Goal: Task Accomplishment & Management: Use online tool/utility

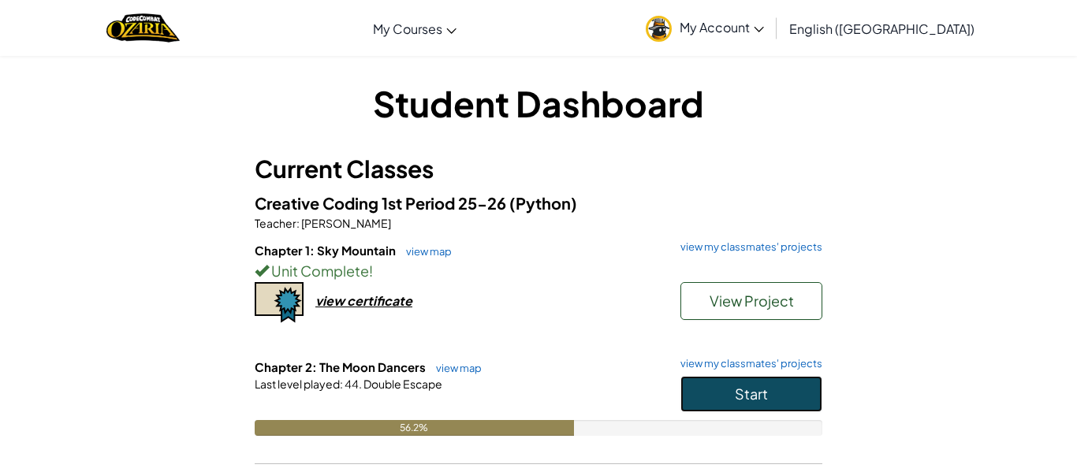
click at [783, 406] on button "Start" at bounding box center [752, 394] width 142 height 36
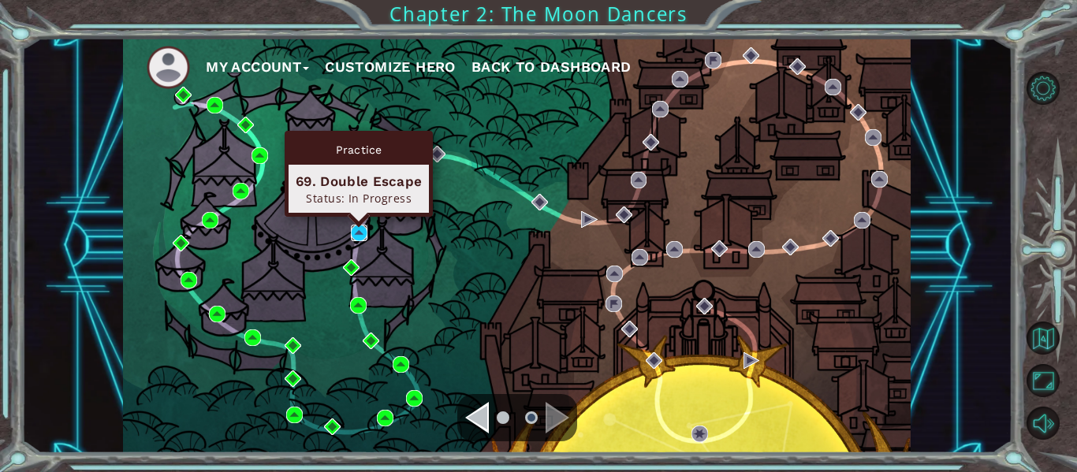
click at [357, 237] on img at bounding box center [359, 233] width 17 height 17
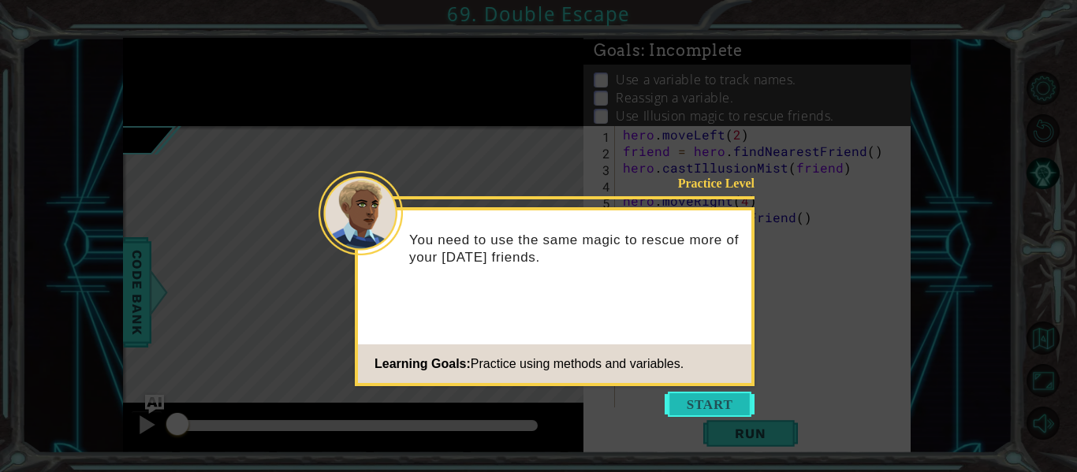
click at [713, 408] on button "Start" at bounding box center [710, 404] width 90 height 25
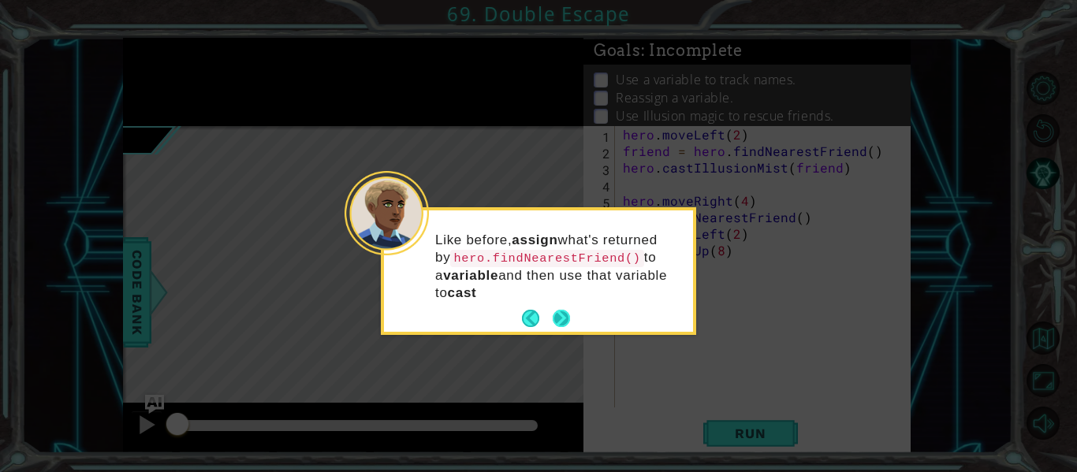
click at [569, 310] on button "Next" at bounding box center [561, 318] width 17 height 17
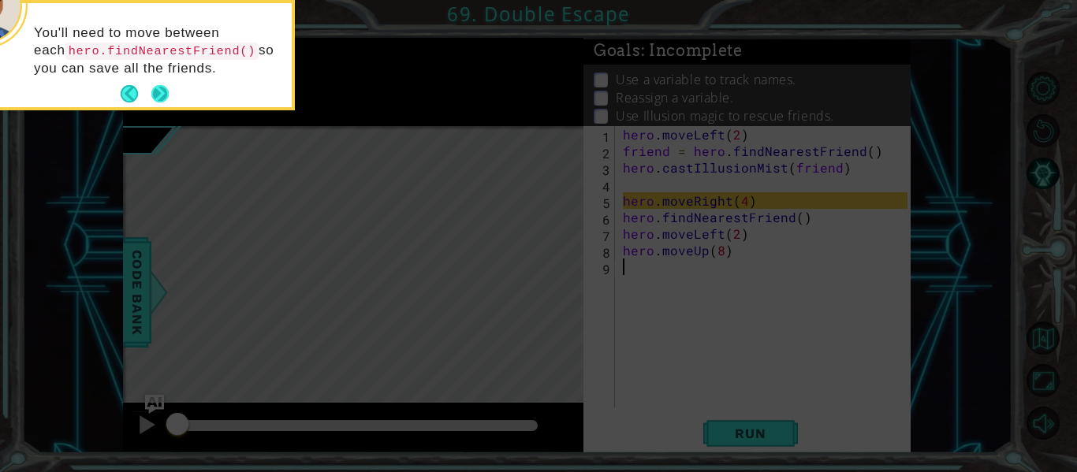
click at [162, 95] on button "Next" at bounding box center [159, 93] width 17 height 17
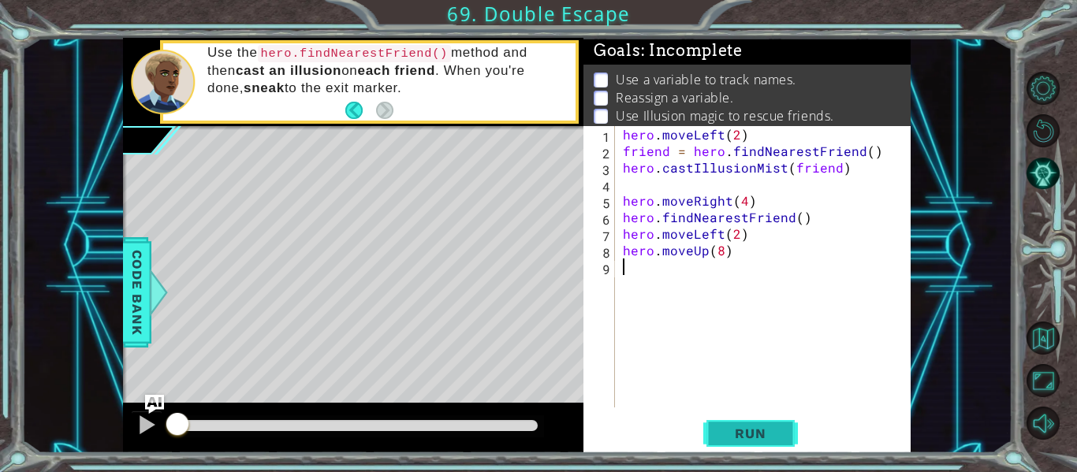
click at [729, 421] on button "Run" at bounding box center [750, 434] width 95 height 32
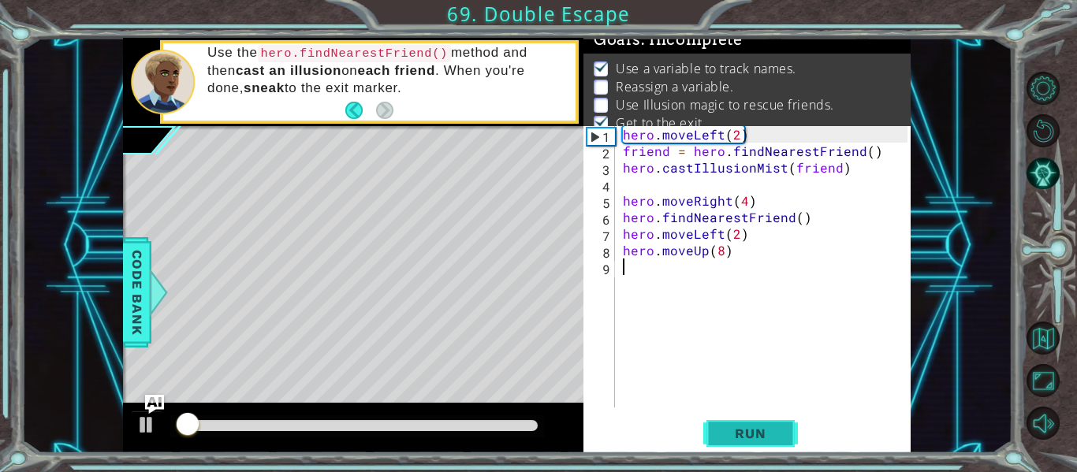
scroll to position [13, 0]
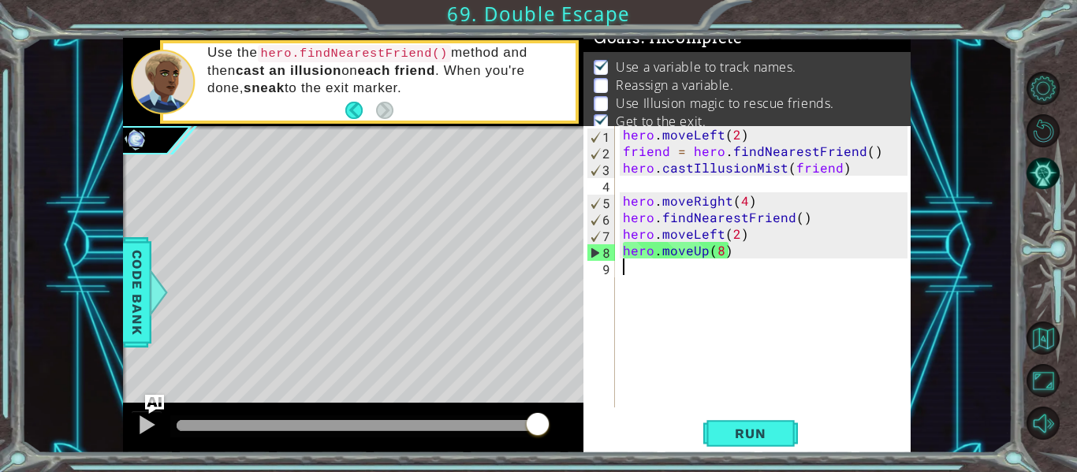
click at [801, 215] on div "hero . moveLeft ( 2 ) friend = hero . findNearestFriend ( ) hero . castIllusion…" at bounding box center [768, 283] width 296 height 315
click at [800, 225] on div "hero . moveLeft ( 2 ) friend = hero . findNearestFriend ( ) hero . castIllusion…" at bounding box center [768, 283] width 296 height 315
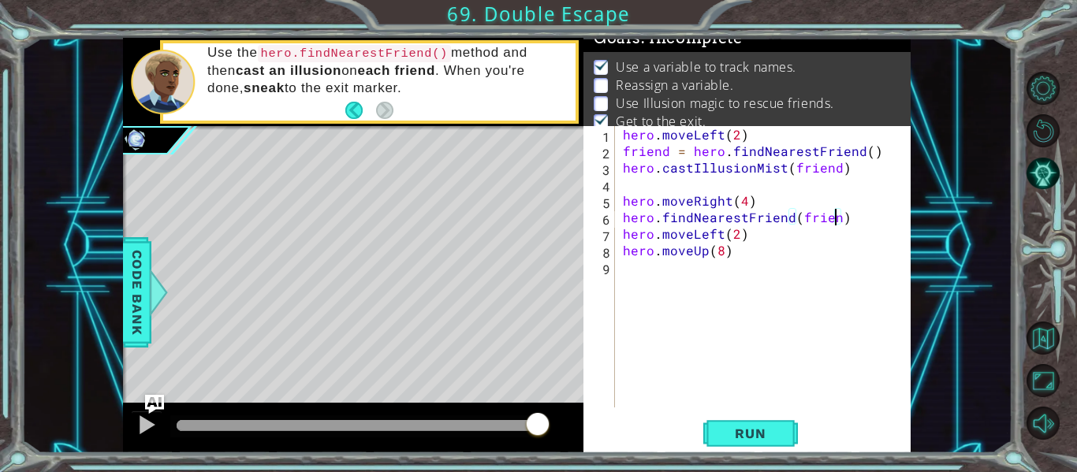
scroll to position [0, 13]
click at [784, 441] on button "Run" at bounding box center [750, 434] width 95 height 32
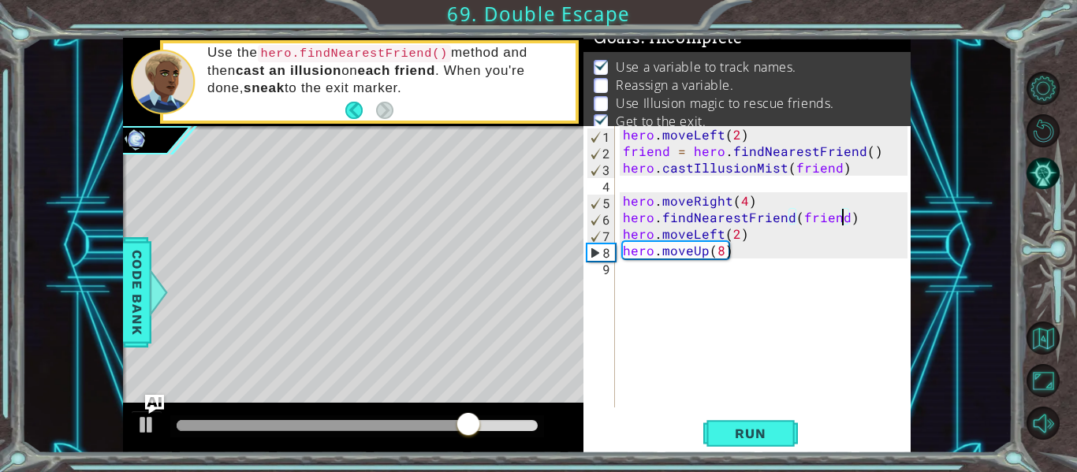
click at [620, 229] on div "hero . moveLeft ( 2 ) friend = hero . findNearestFriend ( ) hero . castIllusion…" at bounding box center [768, 283] width 296 height 315
type textarea "hero.moveLeft(2)"
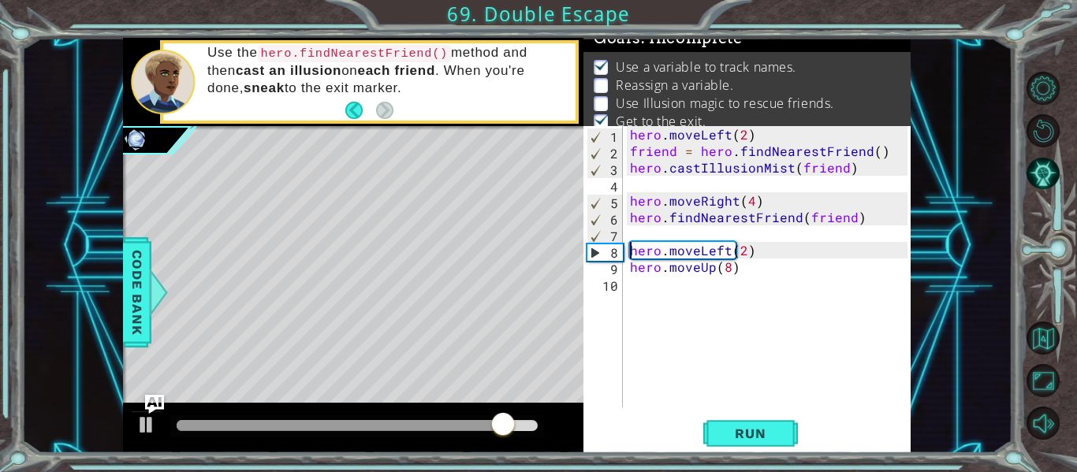
click at [686, 232] on div "hero . moveLeft ( 2 ) friend = hero . findNearestFriend ( ) hero . castIllusion…" at bounding box center [771, 283] width 289 height 315
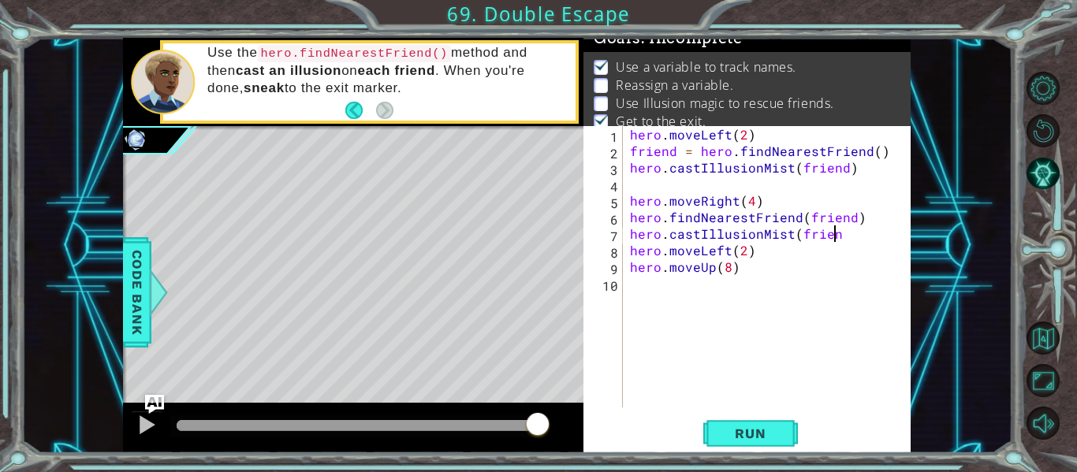
scroll to position [0, 13]
click at [770, 442] on span "Run" at bounding box center [750, 434] width 62 height 16
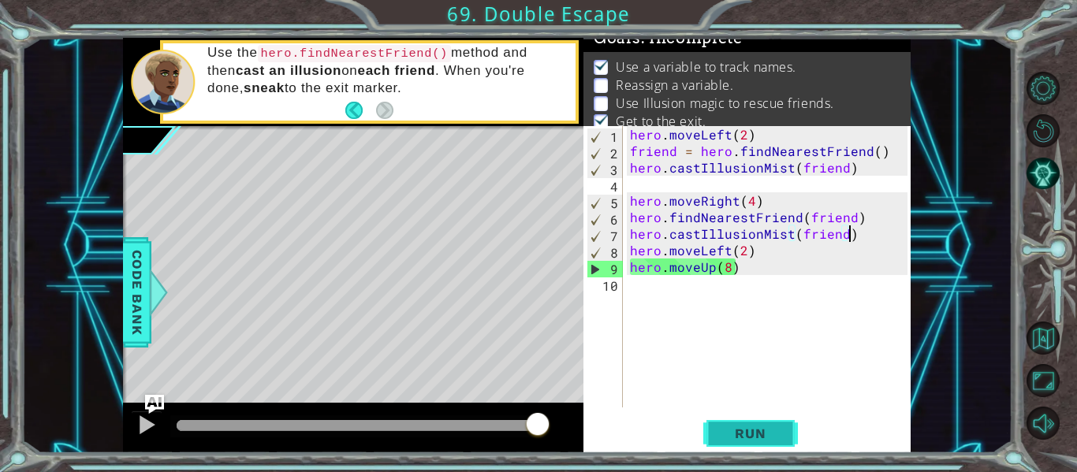
click at [744, 431] on span "Run" at bounding box center [750, 434] width 62 height 16
click at [850, 217] on div "hero . moveLeft ( 2 ) friend = hero . findNearestFriend ( ) hero . castIllusion…" at bounding box center [771, 283] width 289 height 315
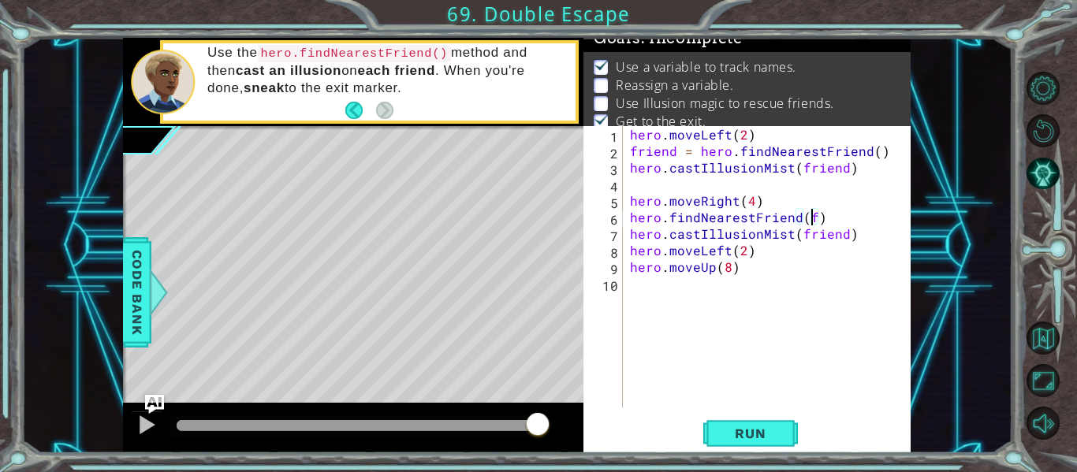
scroll to position [0, 10]
drag, startPoint x: 845, startPoint y: 238, endPoint x: 799, endPoint y: 241, distance: 45.8
click at [799, 241] on div "hero . moveLeft ( 2 ) friend = hero . findNearestFriend ( ) hero . castIllusion…" at bounding box center [771, 283] width 289 height 315
click at [629, 200] on div "hero . moveLeft ( 2 ) friend = hero . findNearestFriend ( ) hero . castIllusion…" at bounding box center [771, 283] width 289 height 315
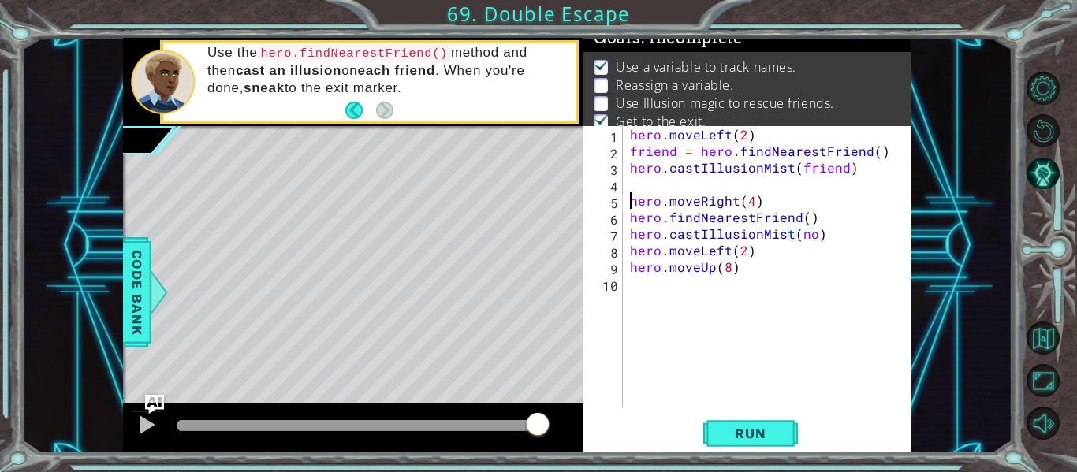
type textarea "hero.moveRight(4)"
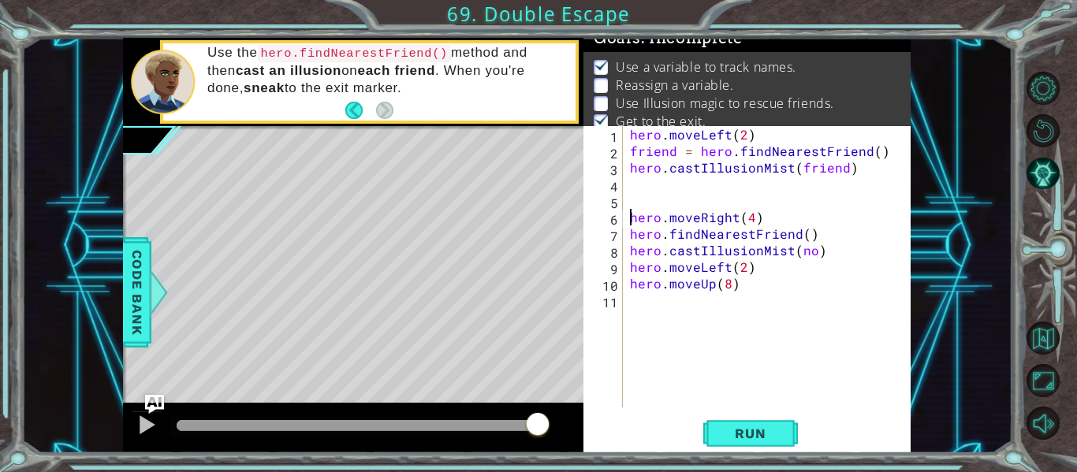
click at [641, 201] on div "hero . moveLeft ( 2 ) friend = hero . findNearestFriend ( ) hero . castIllusion…" at bounding box center [771, 283] width 289 height 315
click at [742, 442] on span "Run" at bounding box center [750, 434] width 62 height 16
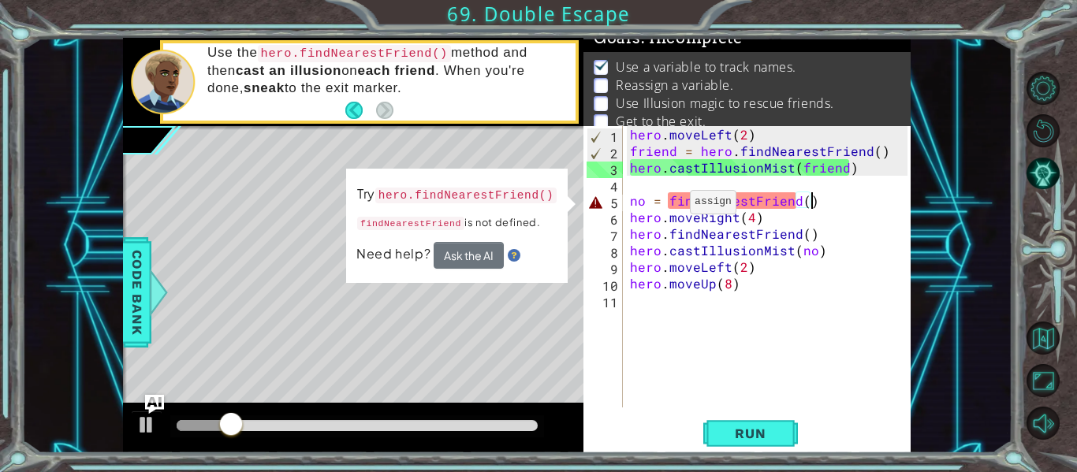
click at [670, 205] on div "hero . moveLeft ( 2 ) friend = hero . findNearestFriend ( ) hero . castIllusion…" at bounding box center [771, 283] width 289 height 315
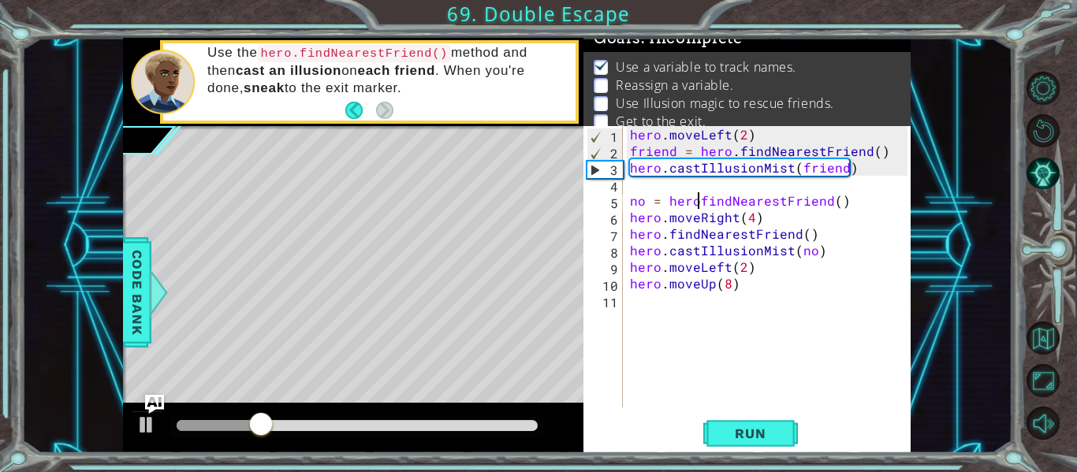
scroll to position [0, 6]
click at [755, 440] on span "Run" at bounding box center [750, 434] width 62 height 16
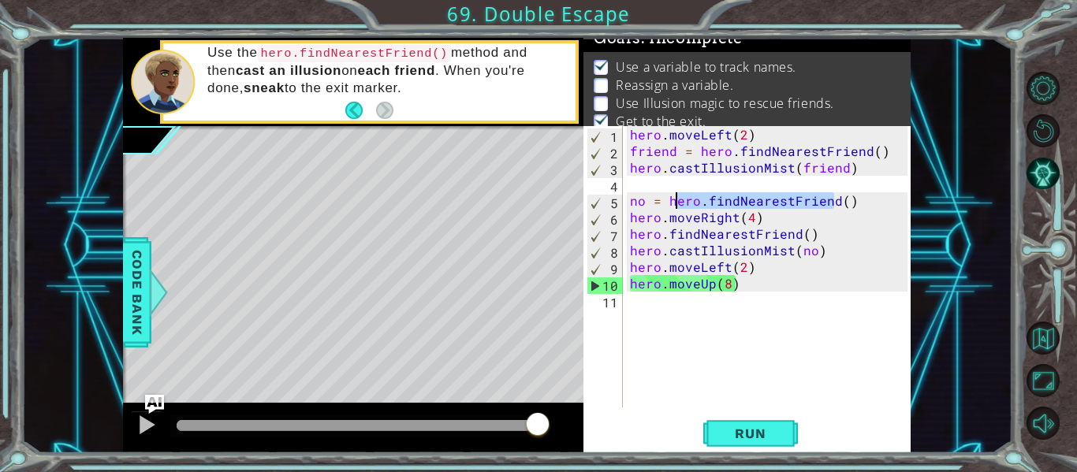
drag, startPoint x: 835, startPoint y: 206, endPoint x: 673, endPoint y: 203, distance: 162.5
click at [673, 203] on div "hero . moveLeft ( 2 ) friend = hero . findNearestFriend ( ) hero . castIllusion…" at bounding box center [771, 283] width 289 height 315
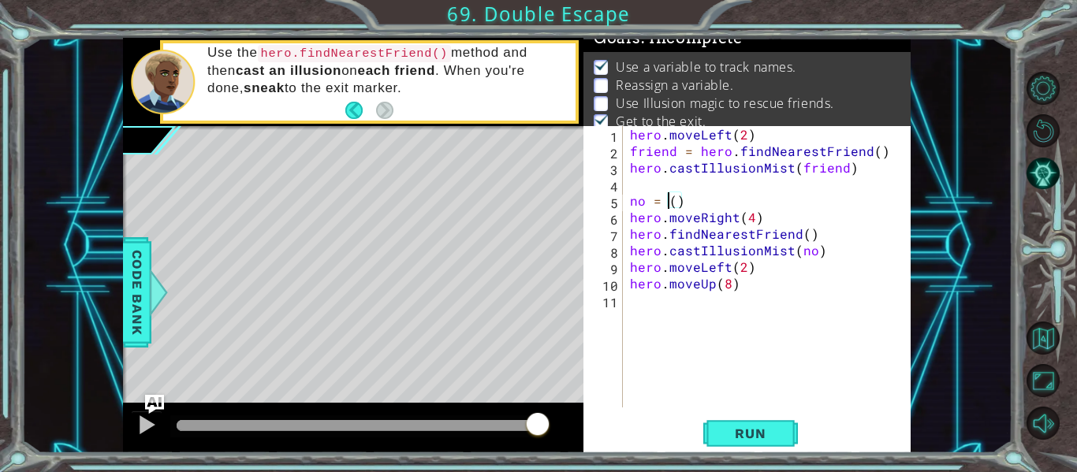
scroll to position [0, 2]
click at [741, 203] on div "hero . moveLeft ( 2 ) friend = hero . findNearestFriend ( ) hero . castIllusion…" at bounding box center [771, 283] width 289 height 315
click at [773, 448] on button "Run" at bounding box center [750, 434] width 95 height 32
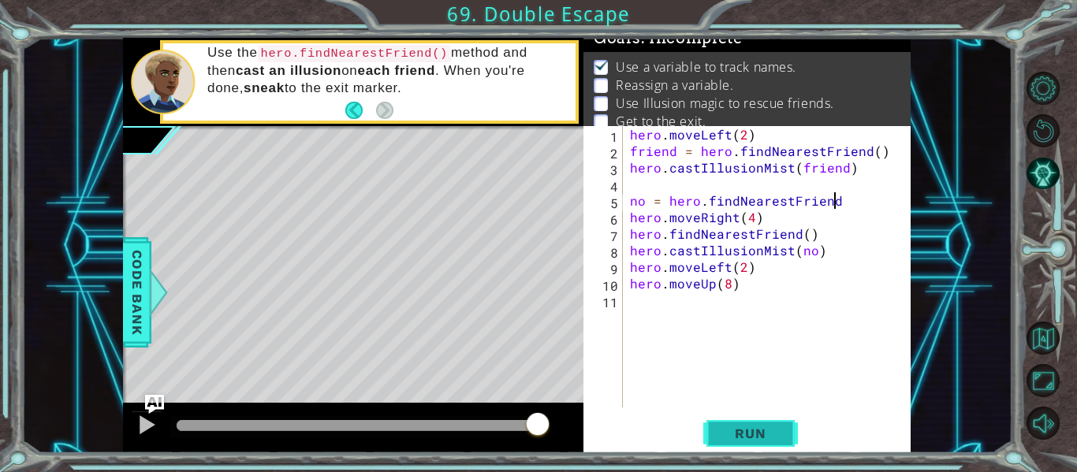
click at [770, 435] on span "Run" at bounding box center [750, 434] width 62 height 16
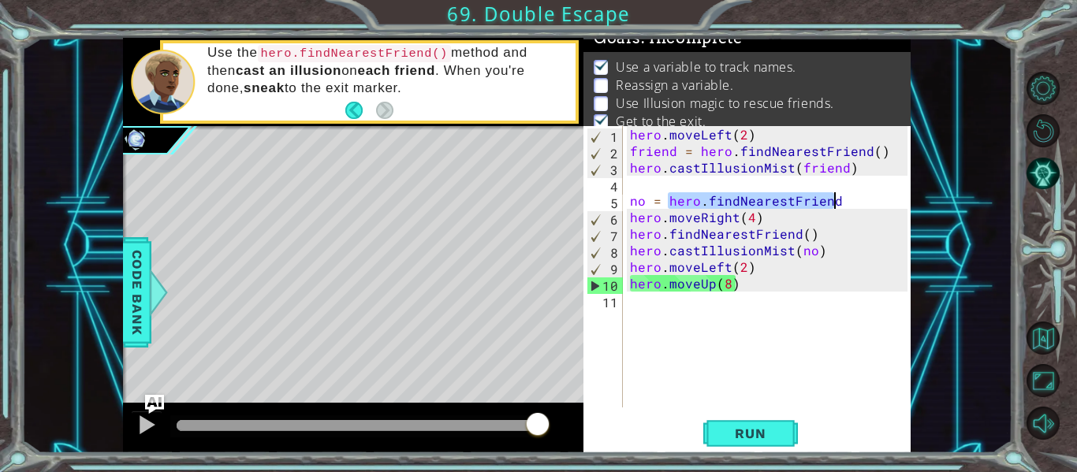
drag, startPoint x: 668, startPoint y: 203, endPoint x: 832, endPoint y: 206, distance: 164.0
click at [832, 206] on div "hero . moveLeft ( 2 ) friend = hero . findNearestFriend ( ) hero . castIllusion…" at bounding box center [771, 283] width 289 height 315
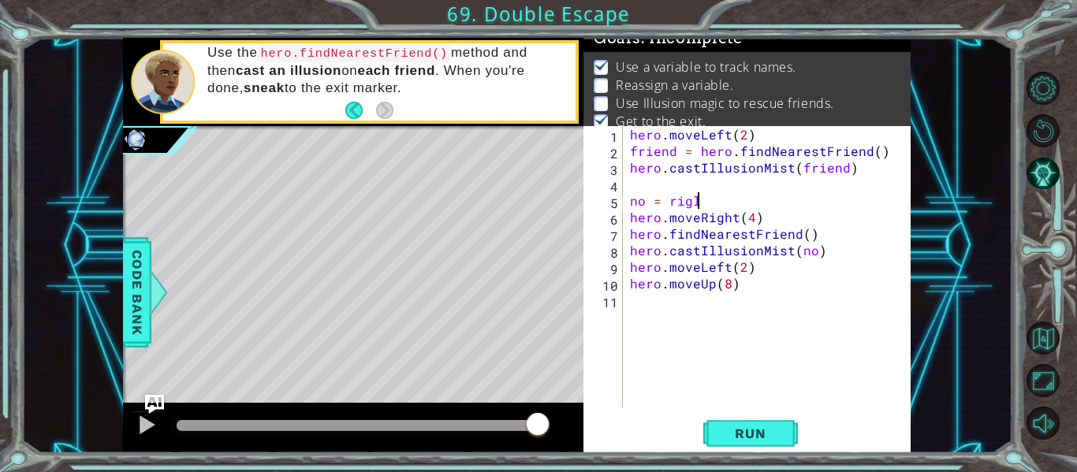
scroll to position [0, 4]
click at [771, 442] on button "Run" at bounding box center [750, 434] width 95 height 32
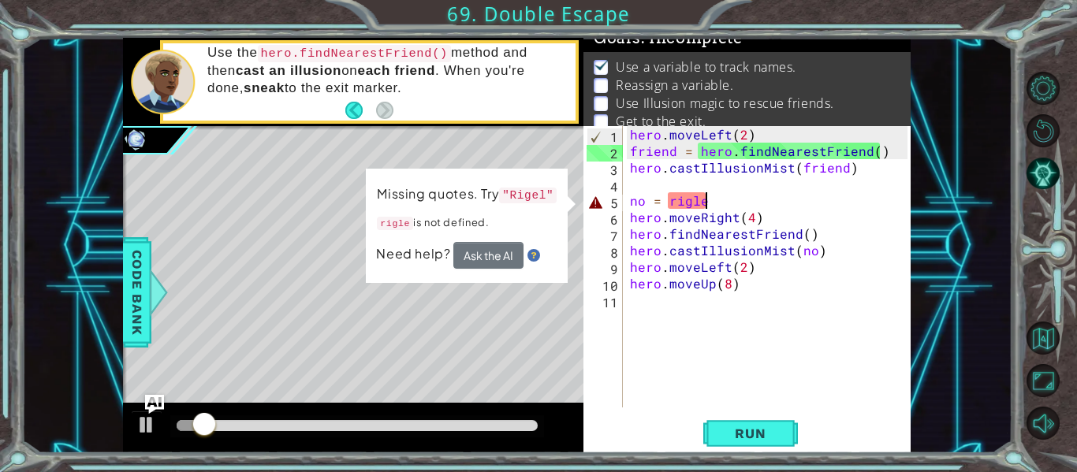
click at [681, 205] on div "hero . moveLeft ( 2 ) friend = hero . findNearestFriend ( ) hero . castIllusion…" at bounding box center [771, 283] width 289 height 315
click at [678, 207] on div "hero . moveLeft ( 2 ) friend = hero . findNearestFriend ( ) hero . castIllusion…" at bounding box center [771, 283] width 289 height 315
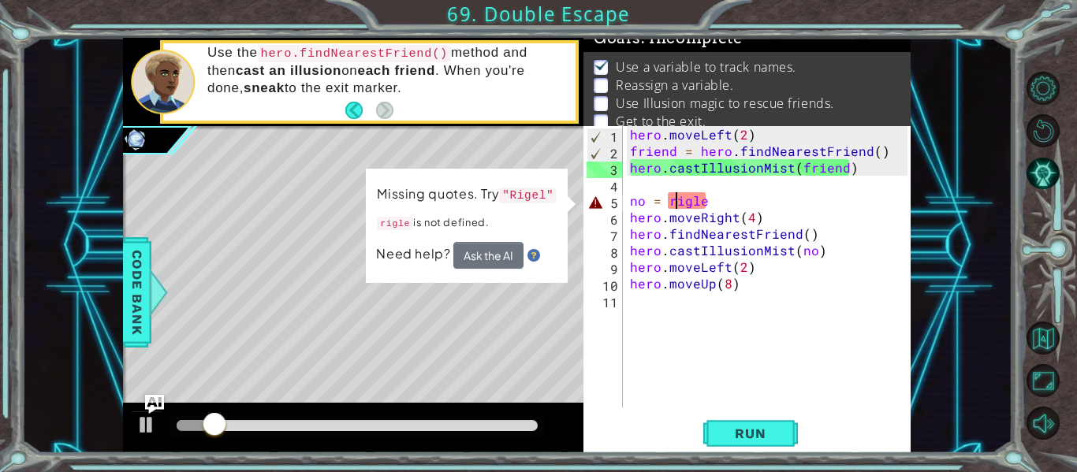
scroll to position [0, 3]
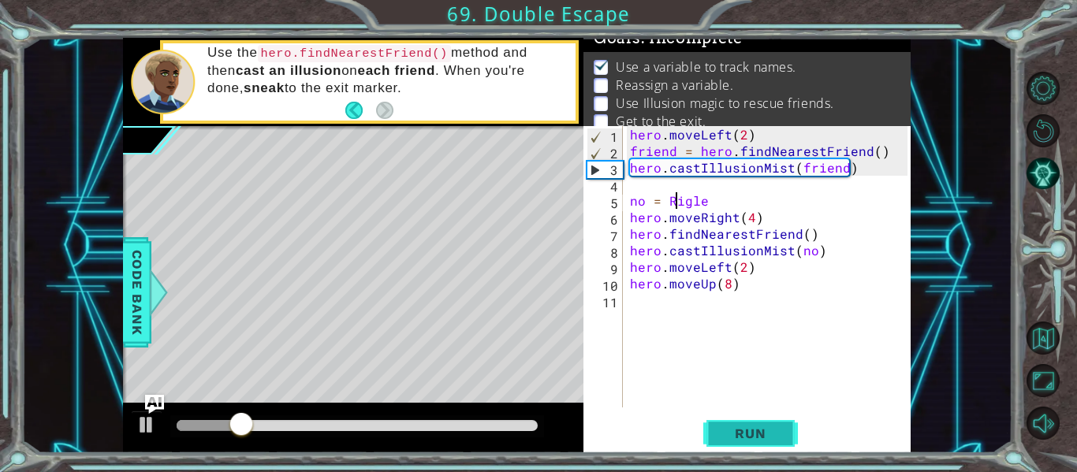
click at [763, 440] on span "Run" at bounding box center [750, 434] width 62 height 16
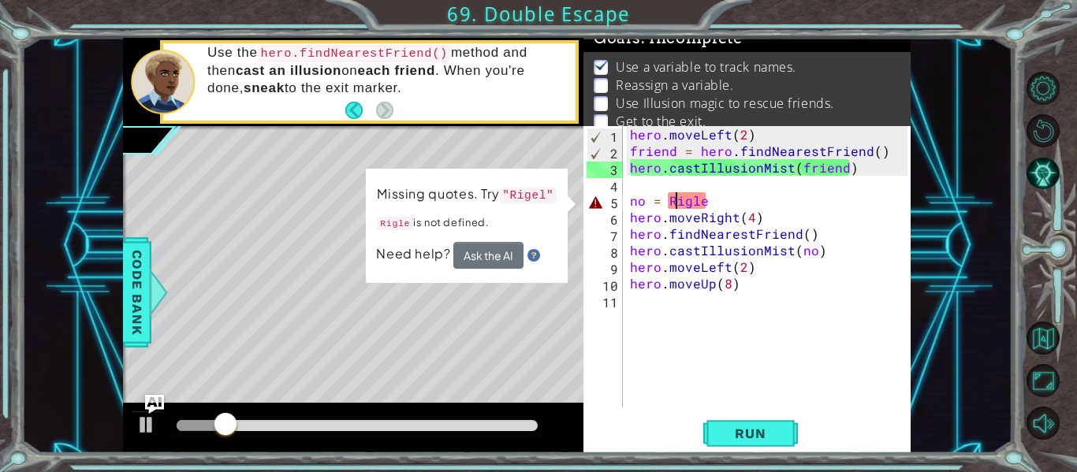
click at [734, 206] on div "hero . moveLeft ( 2 ) friend = hero . findNearestFriend ( ) hero . castIllusion…" at bounding box center [771, 283] width 289 height 315
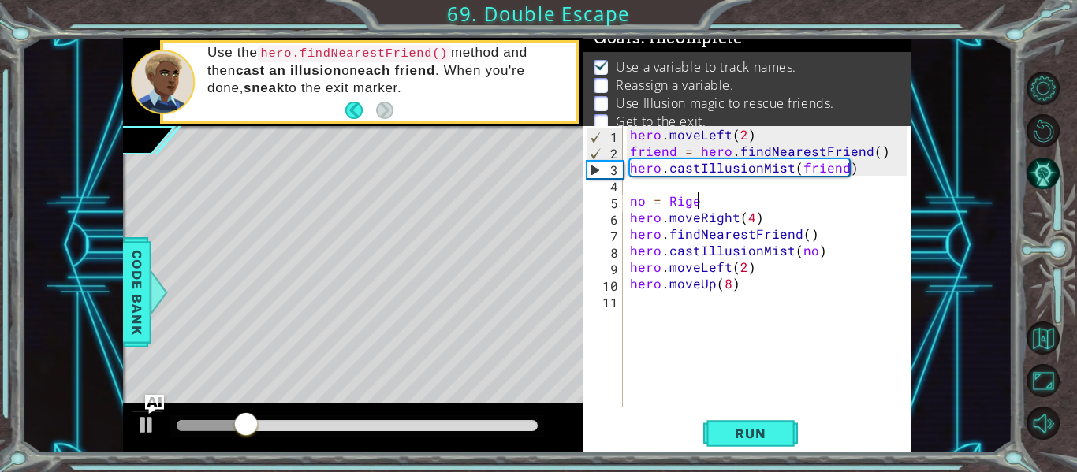
scroll to position [0, 4]
click at [751, 446] on button "Run" at bounding box center [750, 434] width 95 height 32
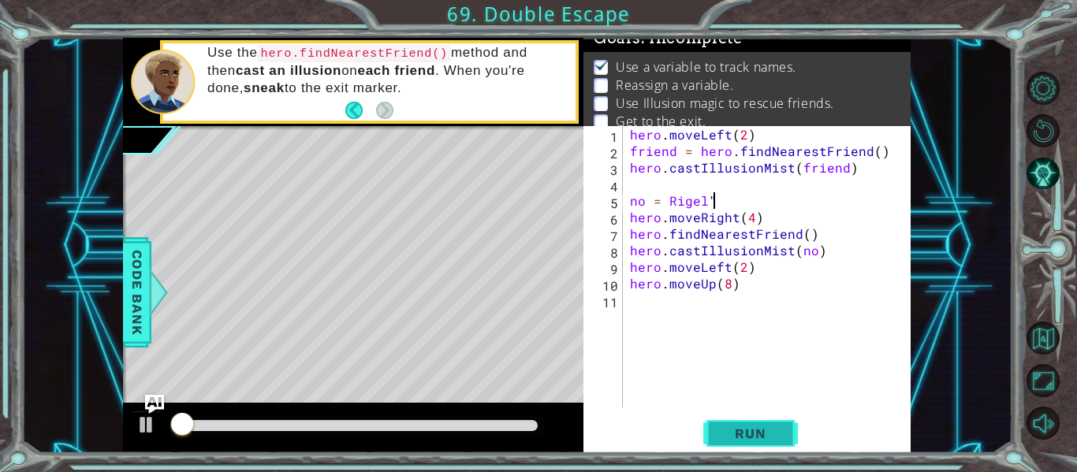
scroll to position [0, 5]
click at [669, 204] on div "hero . moveLeft ( 2 ) friend = hero . findNearestFriend ( ) hero . castIllusion…" at bounding box center [771, 283] width 289 height 315
click at [769, 428] on span "Run" at bounding box center [750, 434] width 62 height 16
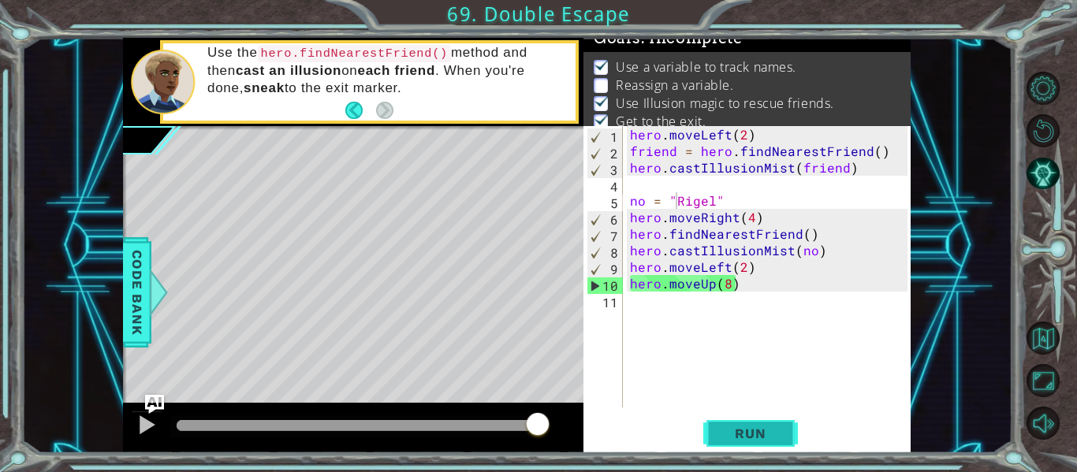
click at [749, 431] on span "Run" at bounding box center [750, 434] width 62 height 16
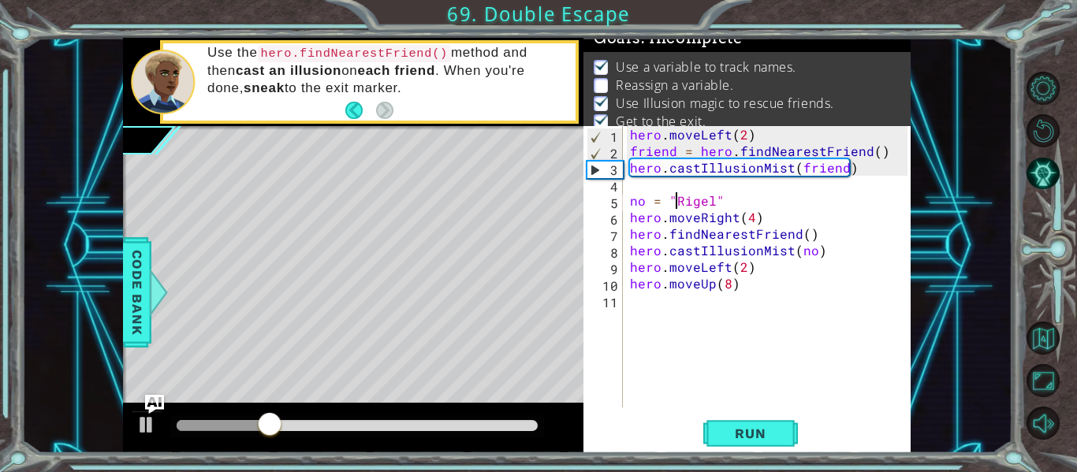
click at [732, 285] on div "hero . moveLeft ( 2 ) friend = hero . findNearestFriend ( ) hero . castIllusion…" at bounding box center [771, 283] width 289 height 315
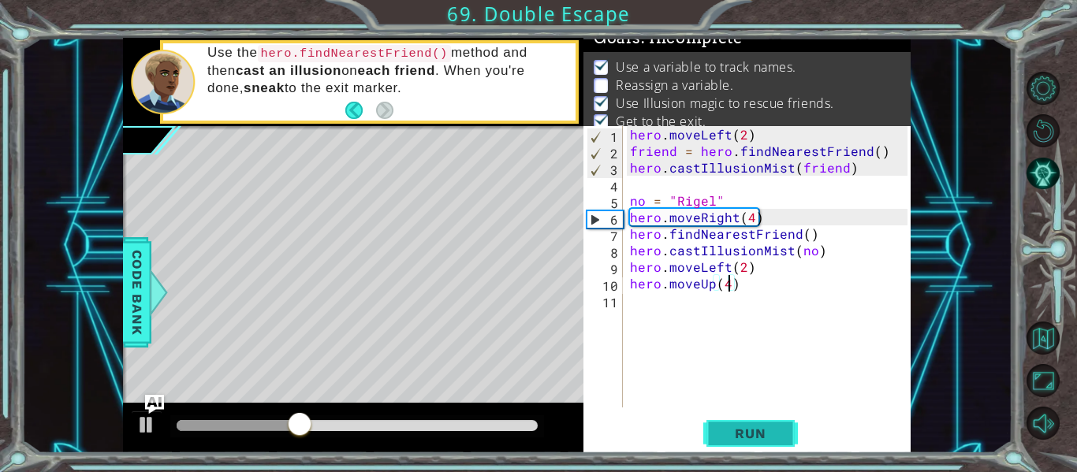
click at [785, 429] on button "Run" at bounding box center [750, 434] width 95 height 32
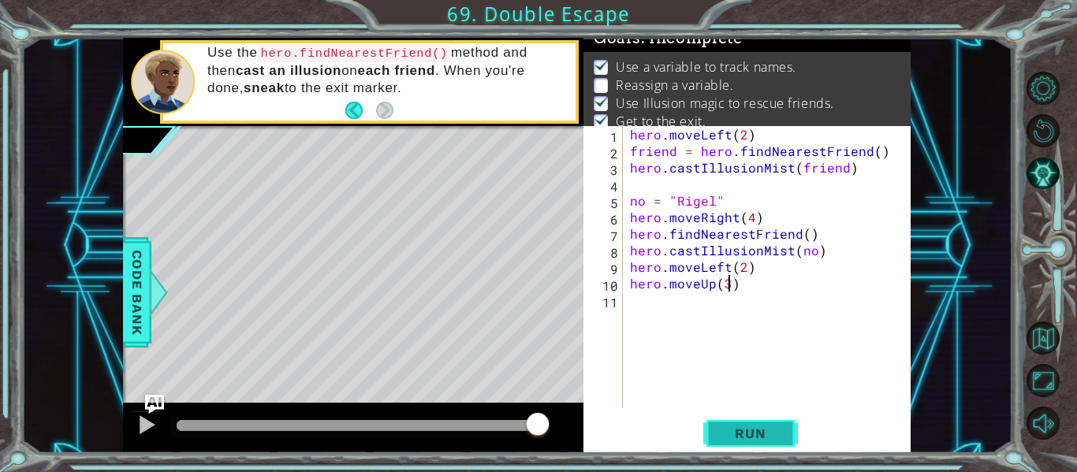
click at [759, 423] on button "Run" at bounding box center [750, 434] width 95 height 32
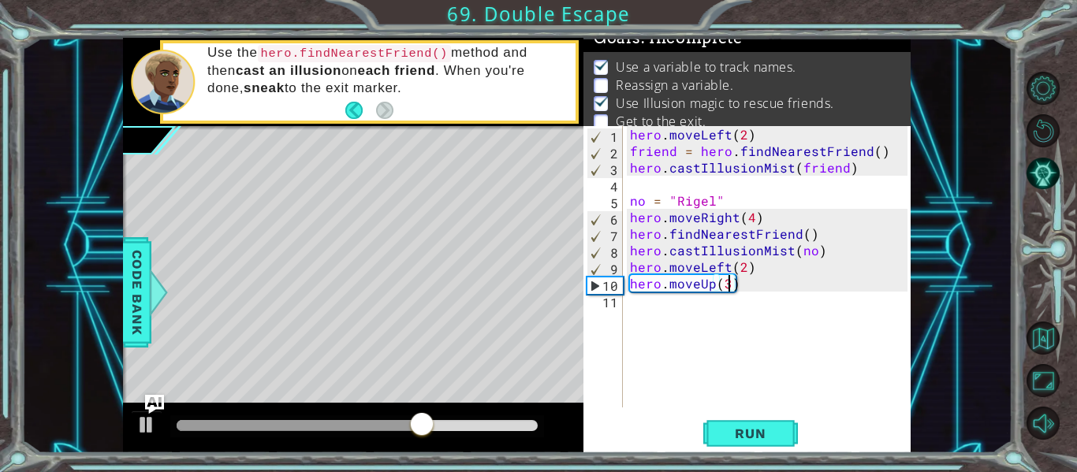
click at [666, 286] on div "hero . moveLeft ( 2 ) friend = hero . findNearestFriend ( ) hero . castIllusion…" at bounding box center [771, 283] width 289 height 315
click at [697, 282] on div "hero . moveLeft ( 2 ) friend = hero . findNearestFriend ( ) hero . castIllusion…" at bounding box center [771, 283] width 289 height 315
click at [730, 283] on div "hero . moveLeft ( 2 ) friend = hero . findNearestFriend ( ) hero . castIllusion…" at bounding box center [771, 283] width 289 height 315
click at [737, 285] on div "hero . moveLeft ( 2 ) friend = hero . findNearestFriend ( ) hero . castIllusion…" at bounding box center [771, 283] width 289 height 315
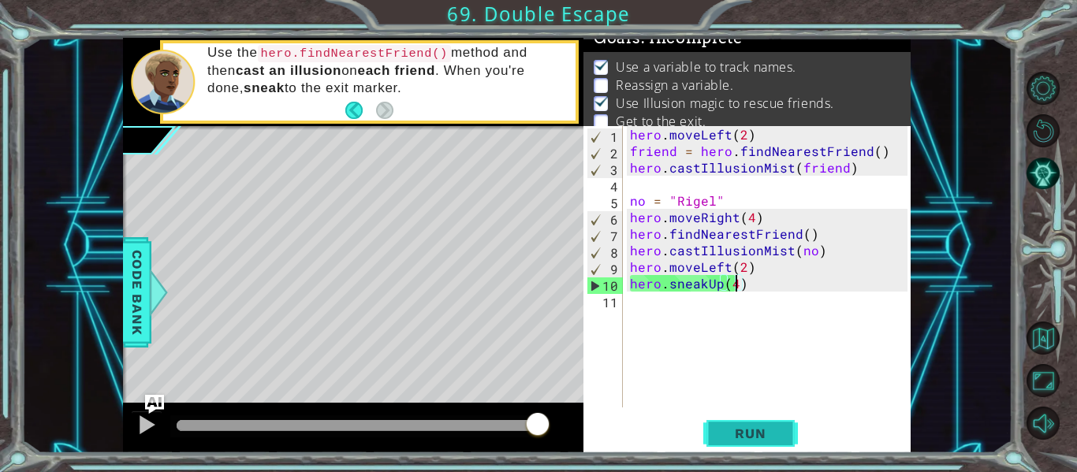
type textarea "hero.sneakUp(4)"
click at [777, 421] on button "Run" at bounding box center [750, 434] width 95 height 32
